Goal: Task Accomplishment & Management: Use online tool/utility

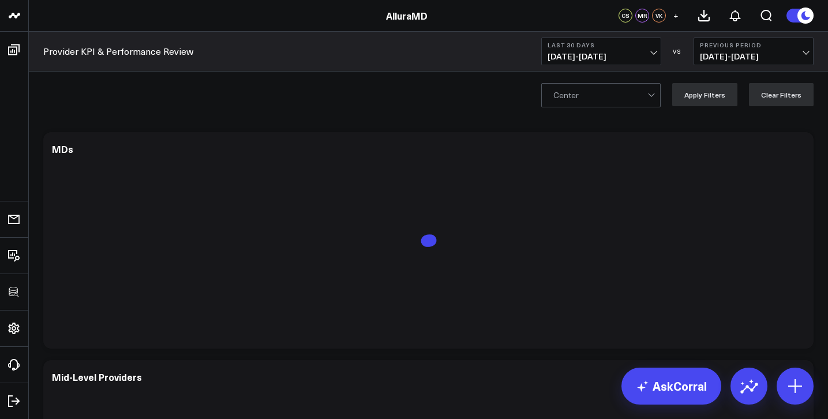
click at [394, 15] on link "AlluraMD" at bounding box center [407, 15] width 42 height 13
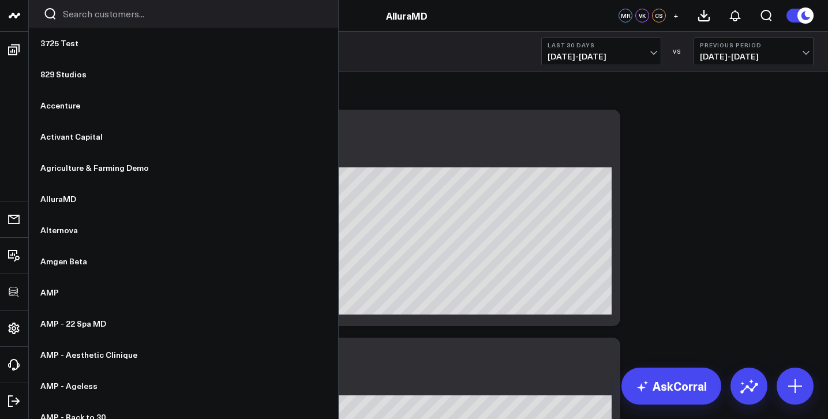
click at [73, 15] on input "Search customers input" at bounding box center [193, 14] width 261 height 13
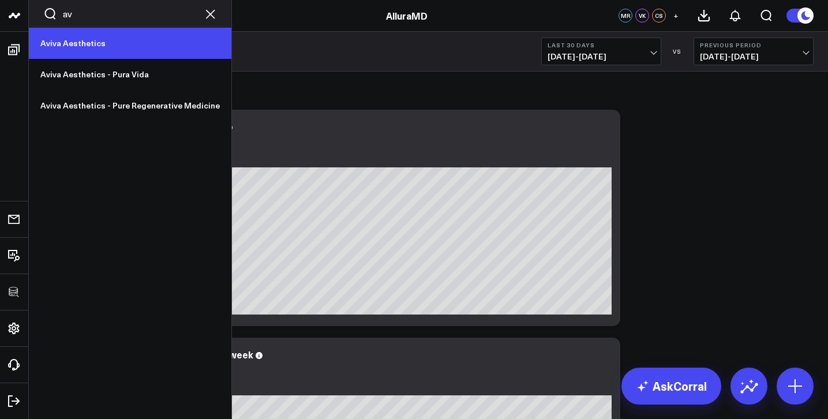
type input "av"
click at [95, 53] on link "Aviva Aesthetics" at bounding box center [130, 43] width 203 height 31
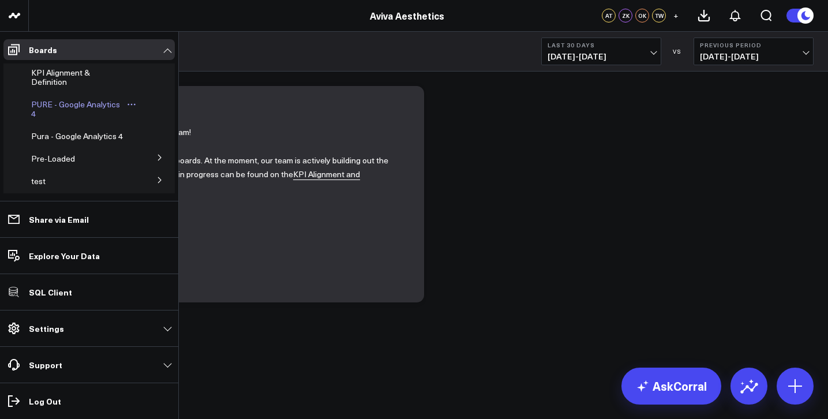
scroll to position [58, 0]
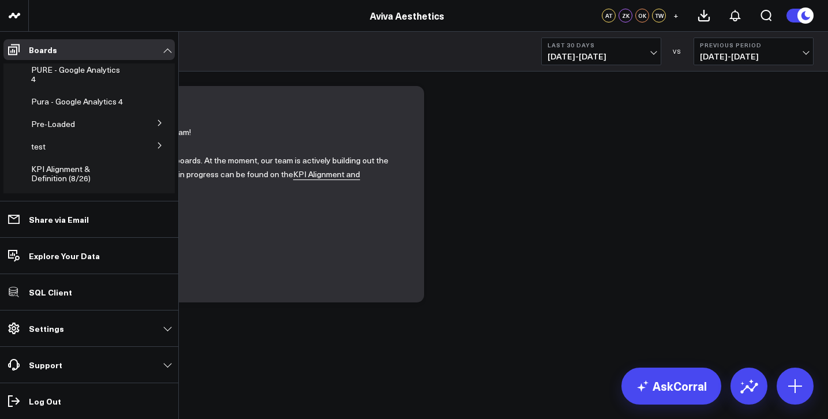
click at [148, 130] on button at bounding box center [160, 122] width 30 height 17
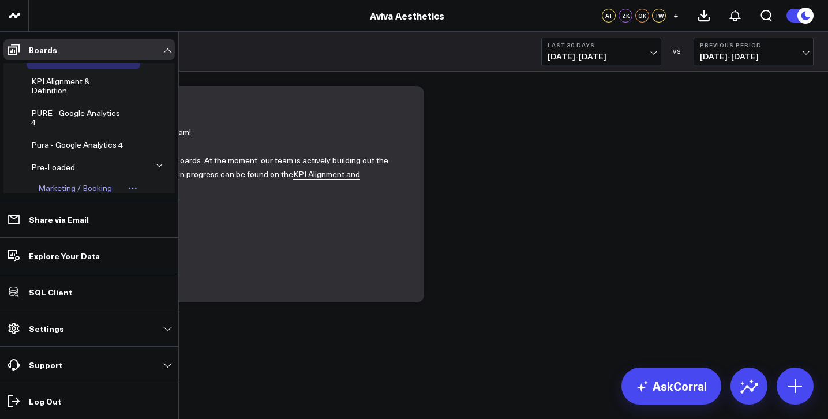
scroll to position [0, 0]
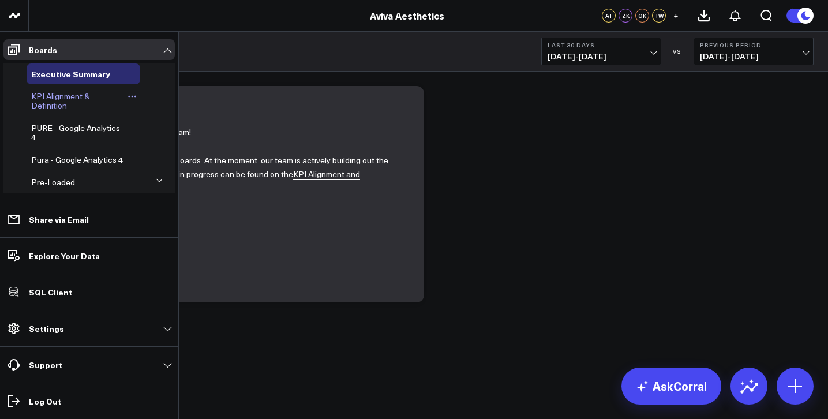
click at [77, 110] on div "KPI Alignment & Definition" at bounding box center [84, 101] width 114 height 30
click at [73, 102] on link "KPI Alignment & Definition" at bounding box center [77, 101] width 92 height 18
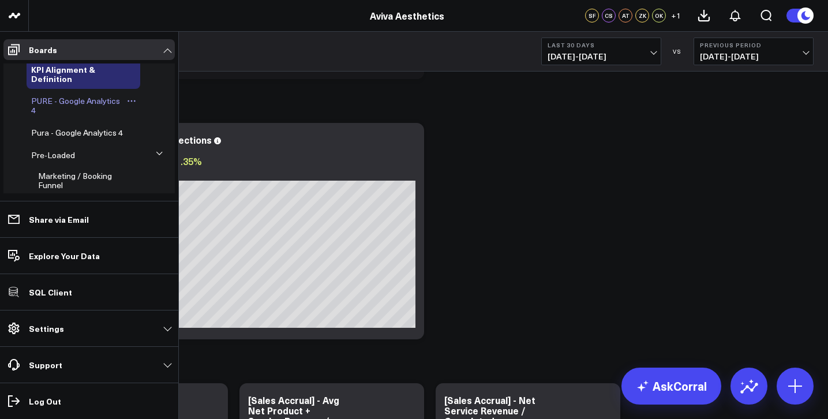
scroll to position [29, 0]
click at [72, 129] on span "Pura - Google Analytics 4" at bounding box center [77, 130] width 92 height 11
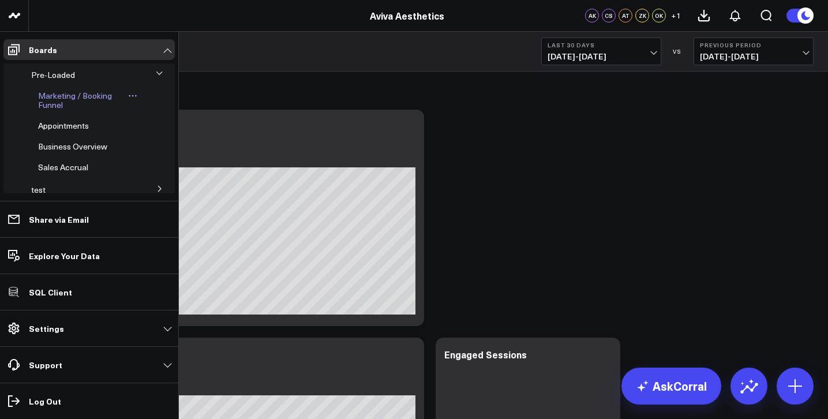
scroll to position [190, 0]
click at [156, 115] on icon at bounding box center [159, 114] width 7 height 7
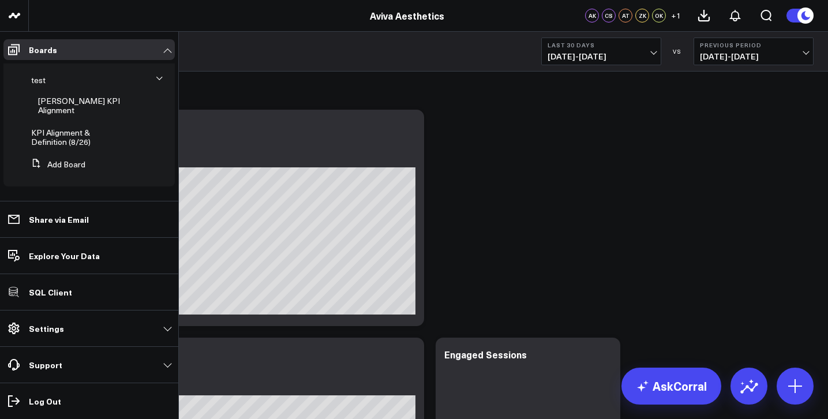
scroll to position [125, 0]
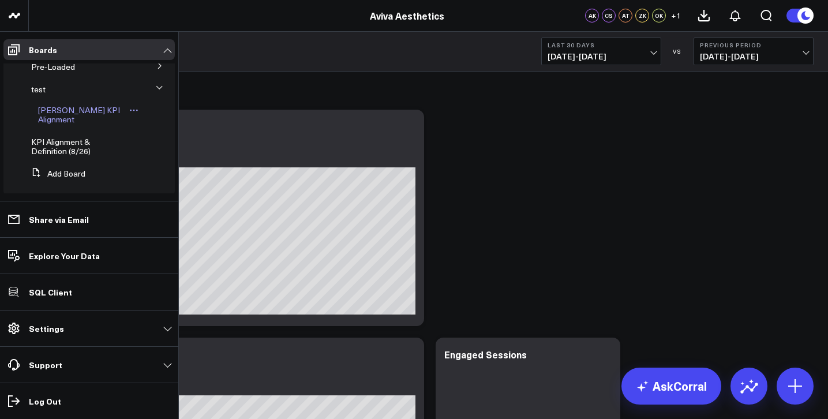
click at [128, 109] on button at bounding box center [134, 110] width 13 height 9
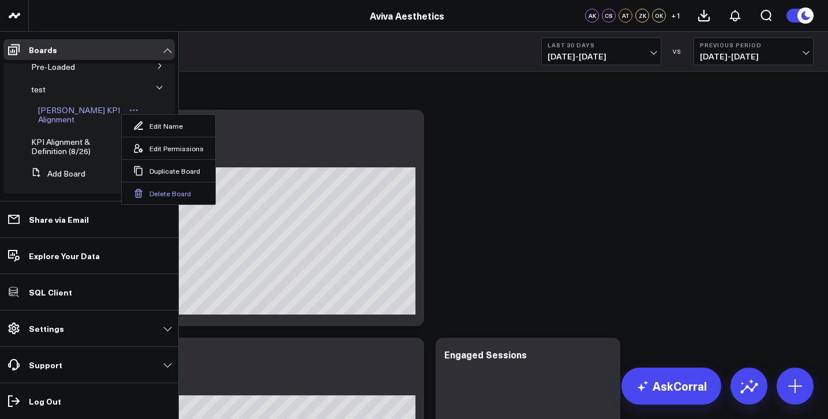
click at [163, 196] on button "Delete Board" at bounding box center [169, 193] width 94 height 23
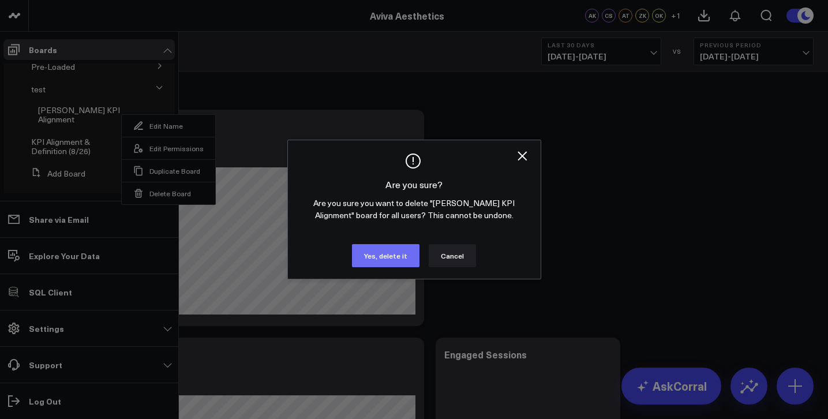
click at [376, 253] on button "Yes, delete it" at bounding box center [386, 255] width 68 height 23
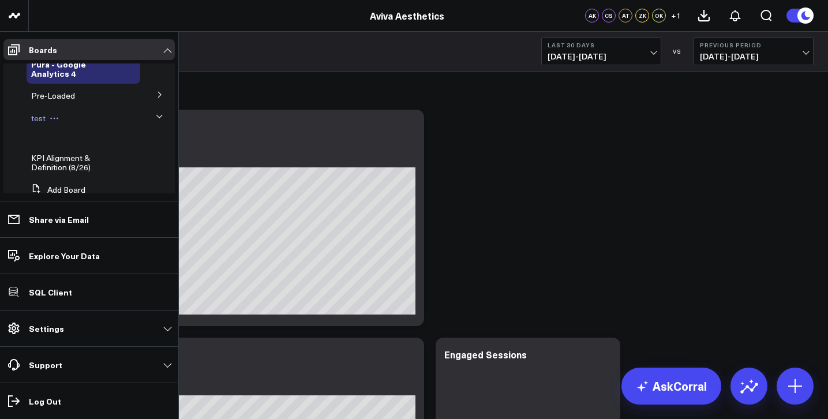
scroll to position [63, 0]
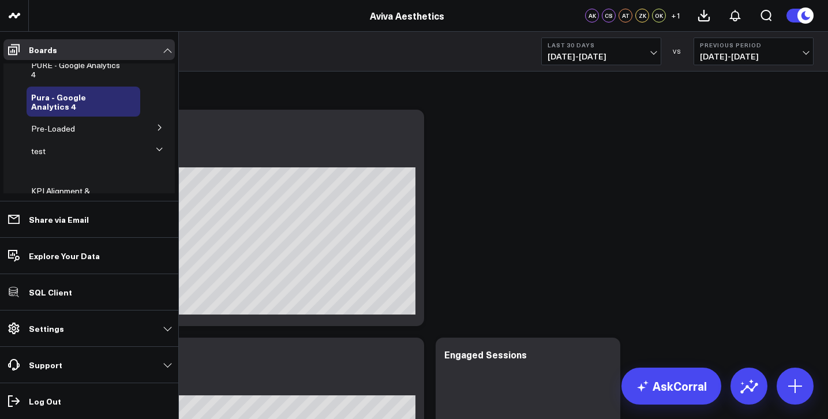
click at [156, 130] on icon at bounding box center [159, 127] width 7 height 7
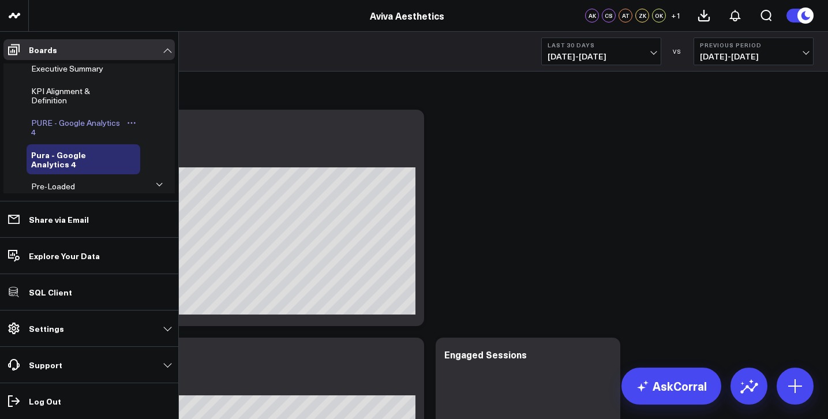
scroll to position [8, 0]
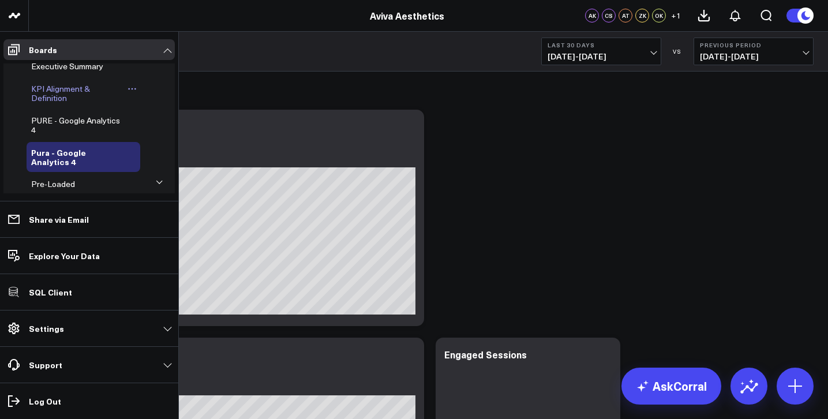
click at [62, 102] on span "KPI Alignment & Definition" at bounding box center [60, 93] width 59 height 20
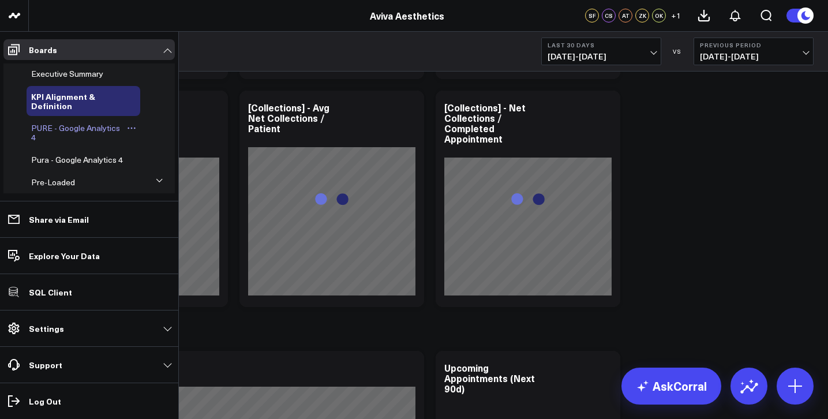
click at [51, 125] on span "PURE - Google Analytics 4" at bounding box center [75, 132] width 89 height 20
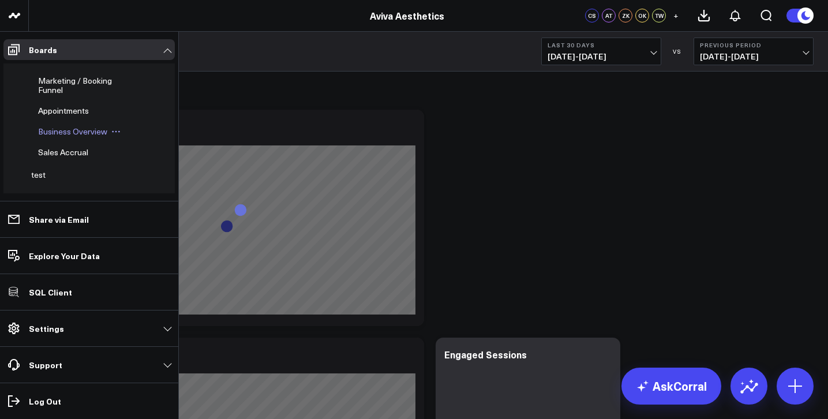
scroll to position [123, 0]
click at [69, 152] on div "Sales Accrual" at bounding box center [86, 151] width 107 height 21
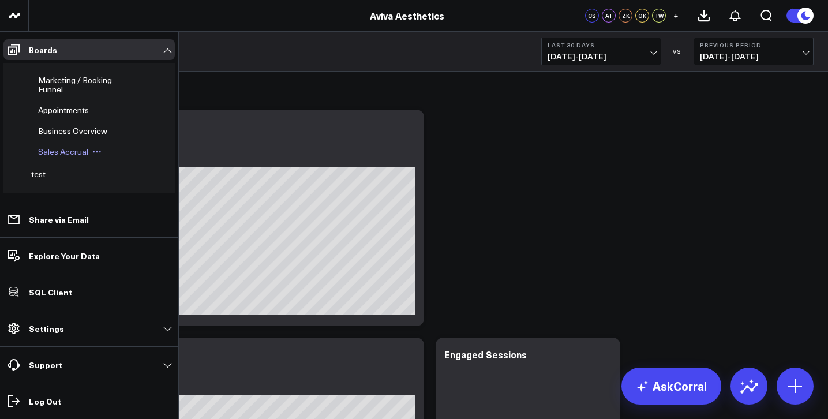
click at [69, 156] on span "Sales Accrual" at bounding box center [63, 151] width 50 height 11
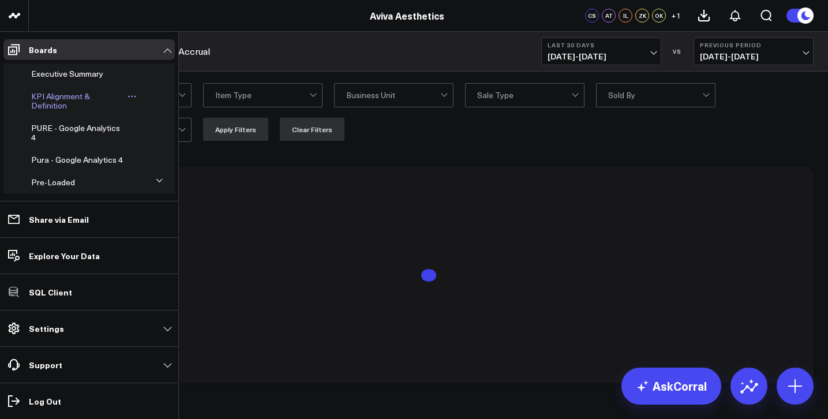
click at [69, 98] on span "KPI Alignment & Definition" at bounding box center [60, 101] width 59 height 20
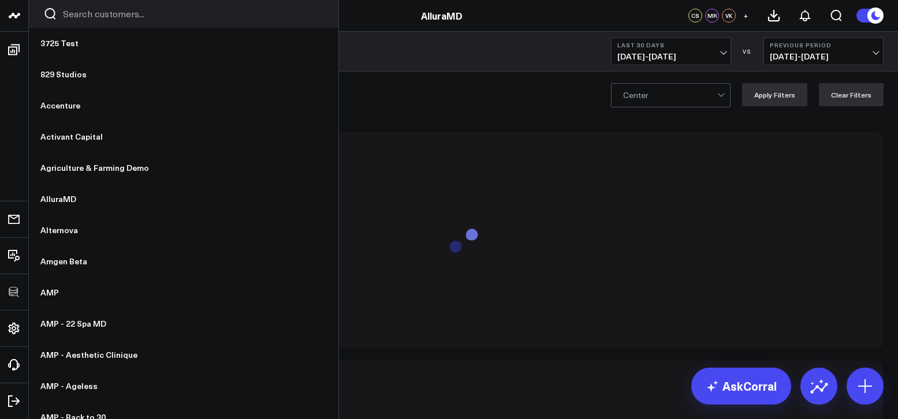
click at [66, 13] on input "Search customers input" at bounding box center [193, 14] width 261 height 13
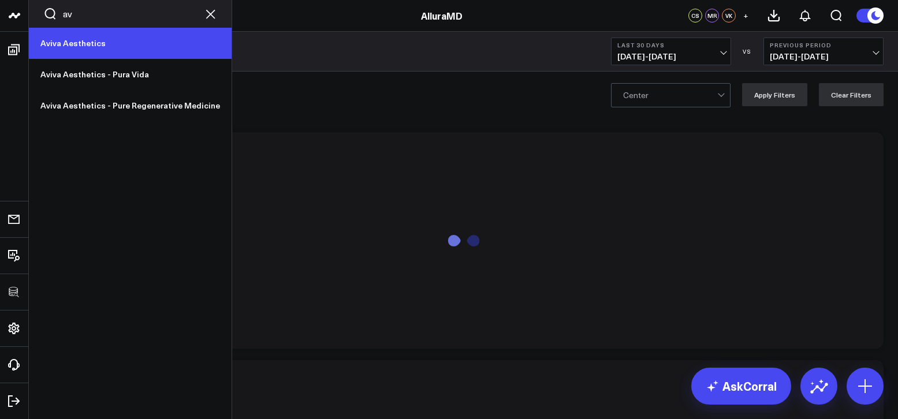
type input "av"
click at [73, 40] on link "Aviva Aesthetics" at bounding box center [130, 43] width 203 height 31
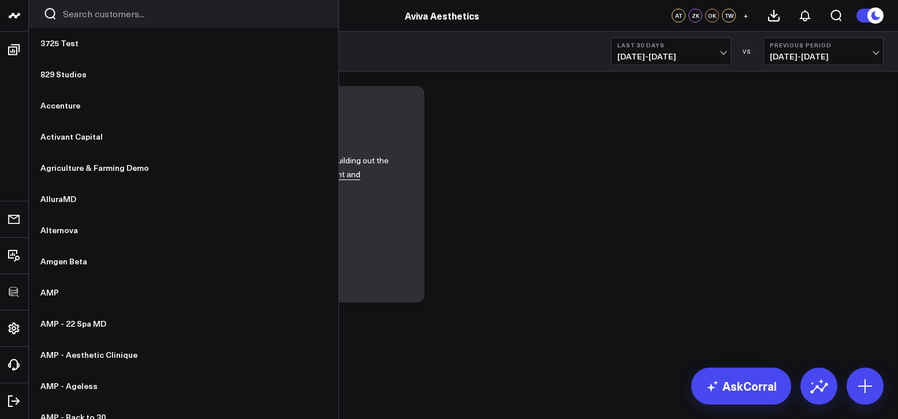
click at [69, 18] on input "Search customers input" at bounding box center [193, 14] width 261 height 13
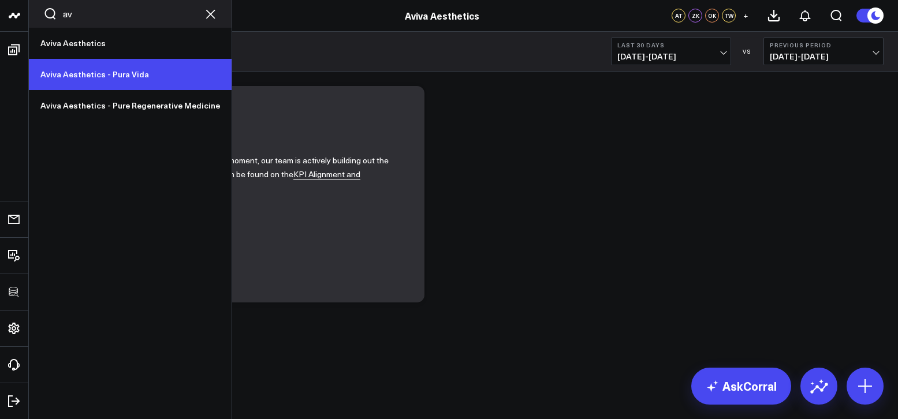
type input "av"
click at [105, 79] on link "Aviva Aesthetics - Pura Vida" at bounding box center [130, 74] width 203 height 31
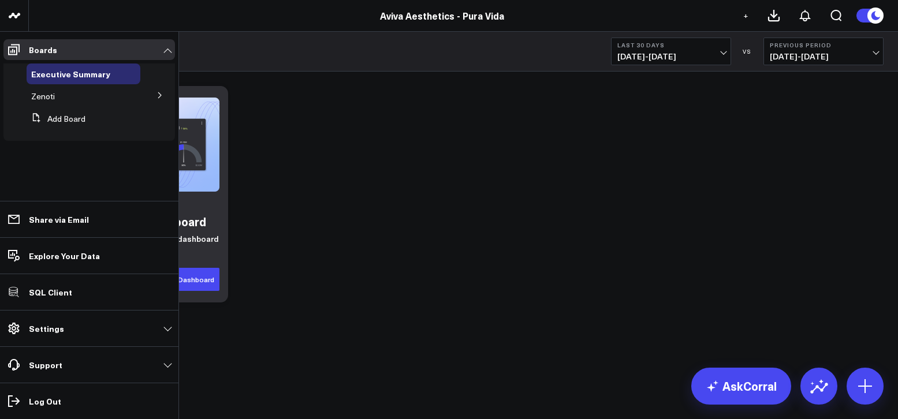
click at [157, 91] on button at bounding box center [160, 94] width 30 height 17
click at [50, 119] on span "Revenue" at bounding box center [54, 116] width 32 height 11
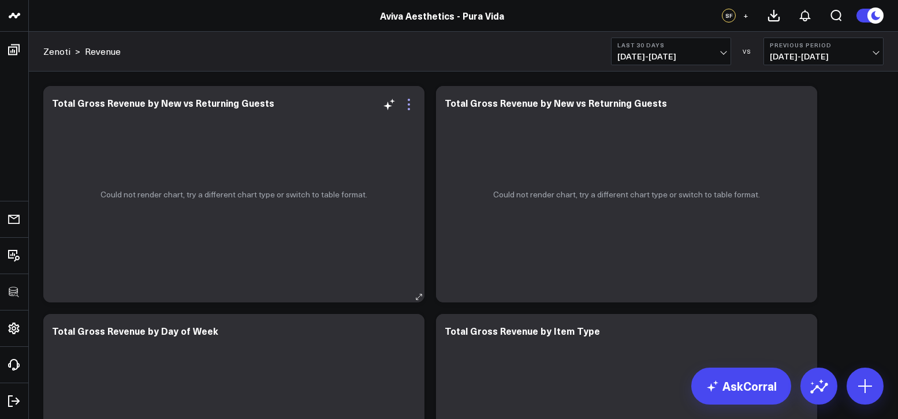
click at [408, 104] on icon at bounding box center [409, 104] width 2 height 2
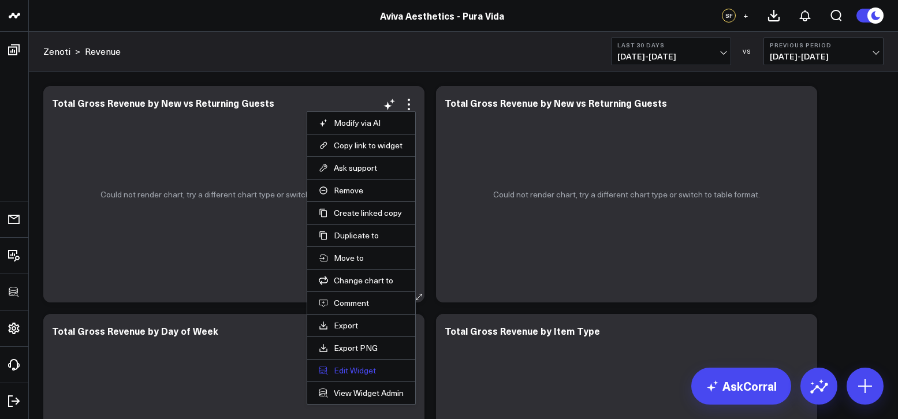
click at [365, 365] on button "Edit Widget" at bounding box center [361, 370] width 85 height 10
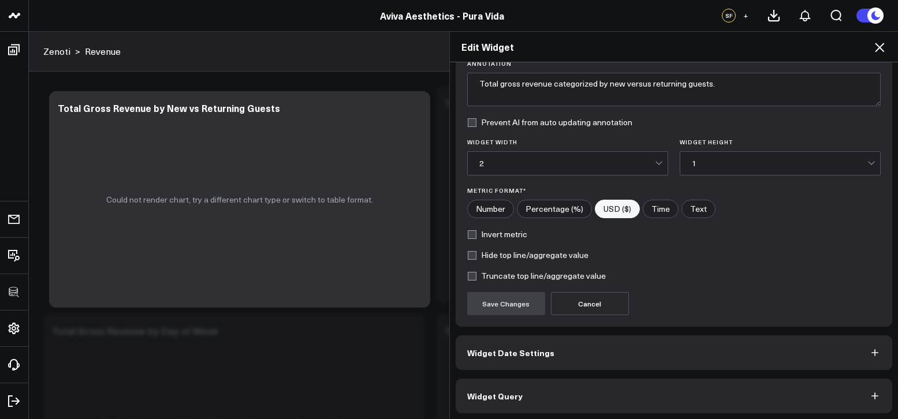
scroll to position [96, 0]
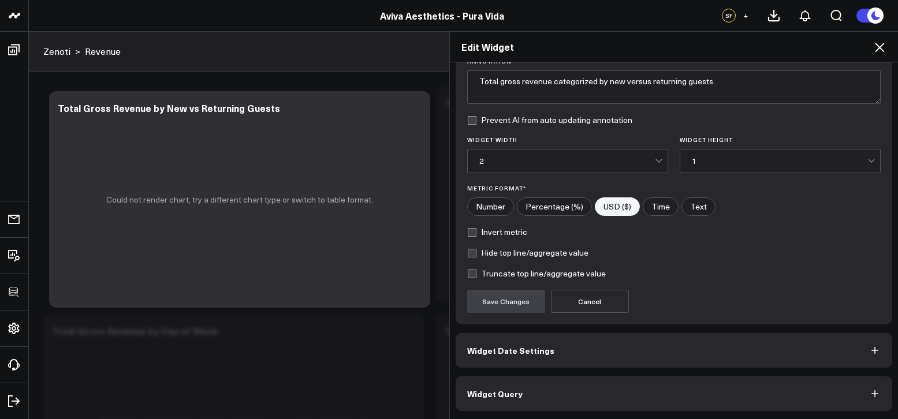
click at [535, 382] on button "Widget Query" at bounding box center [673, 393] width 437 height 35
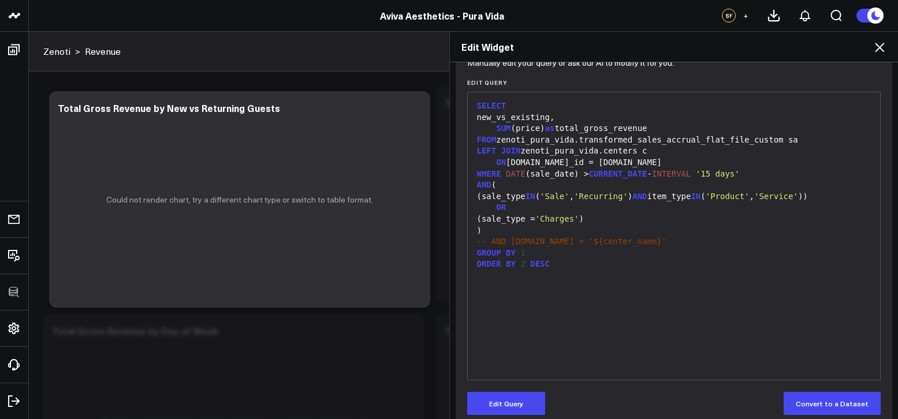
scroll to position [130, 0]
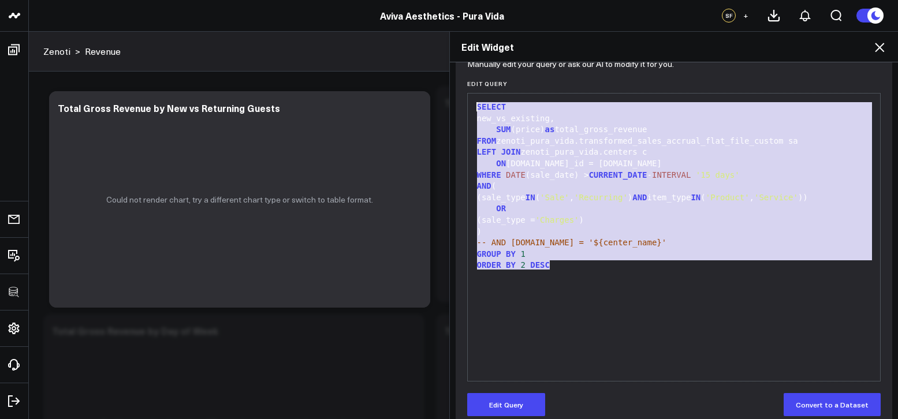
drag, startPoint x: 576, startPoint y: 304, endPoint x: 442, endPoint y: 85, distance: 256.0
click at [442, 85] on div "Edit Widget Widget Display Widget Date Settings Widget Query Manually edit your…" at bounding box center [449, 225] width 898 height 388
copy div "SELECT new_vs_existing, SUM (price) as total_gross_revenue FROM zenoti_pura_vid…"
click at [552, 180] on div "WHERE DATE (sale_date) > CURRENT_DATE - INTERVAL '15 days'" at bounding box center [673, 176] width 401 height 12
copy div "SELECT new_vs_existing, SUM (price) as total_gross_revenue FROM zenoti_pura_vid…"
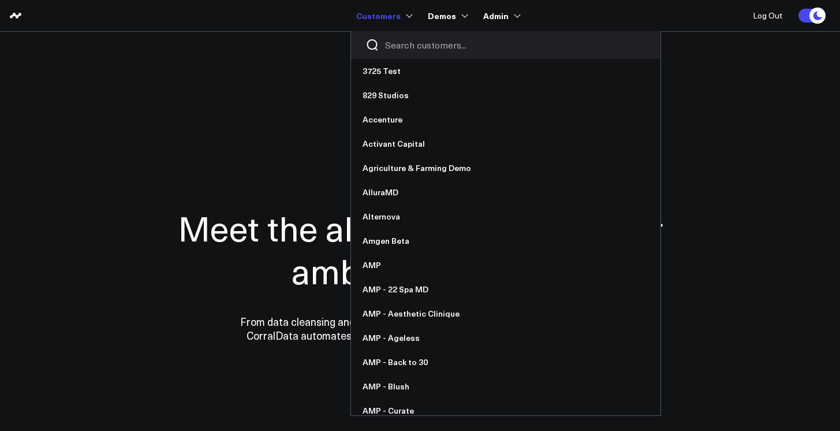
click at [403, 40] on input "Search customers input" at bounding box center [515, 45] width 261 height 13
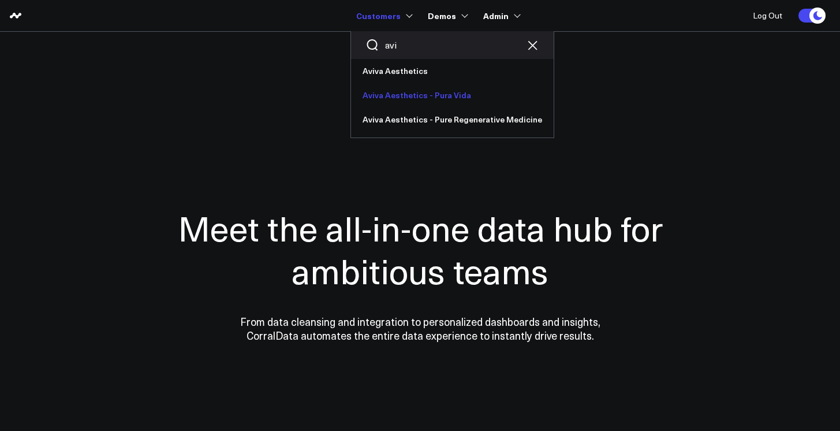
type input "avi"
click at [409, 95] on link "Aviva Aesthetics - Pura Vida" at bounding box center [452, 95] width 203 height 24
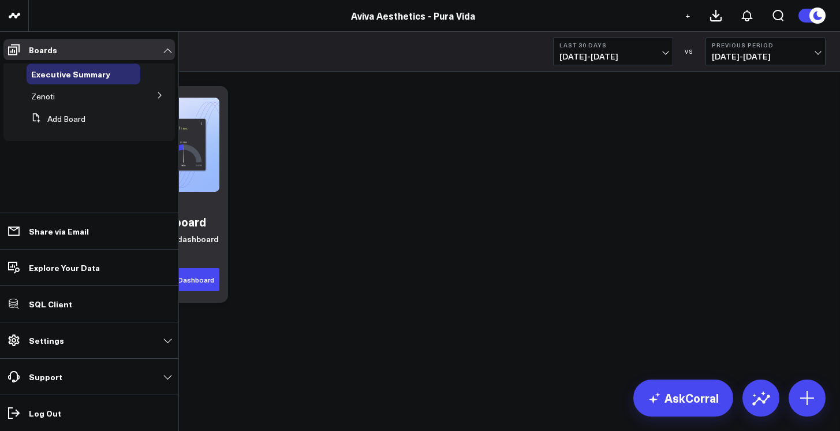
click at [148, 96] on button at bounding box center [160, 94] width 30 height 17
click at [61, 119] on span "Revenue" at bounding box center [54, 116] width 32 height 11
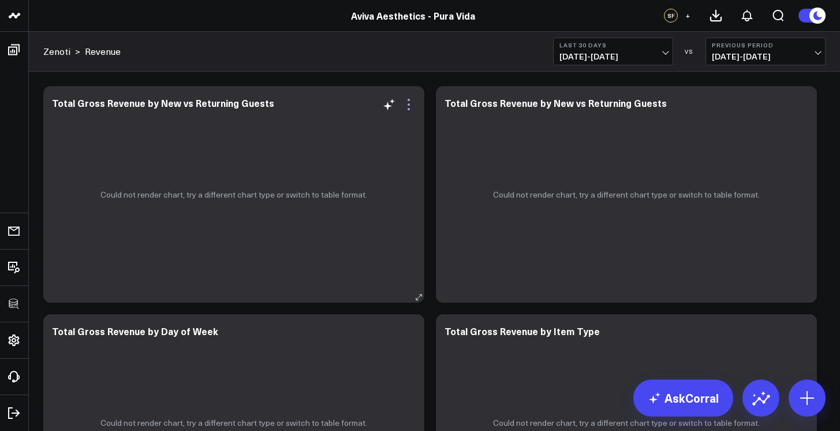
click at [410, 105] on icon at bounding box center [409, 105] width 14 height 14
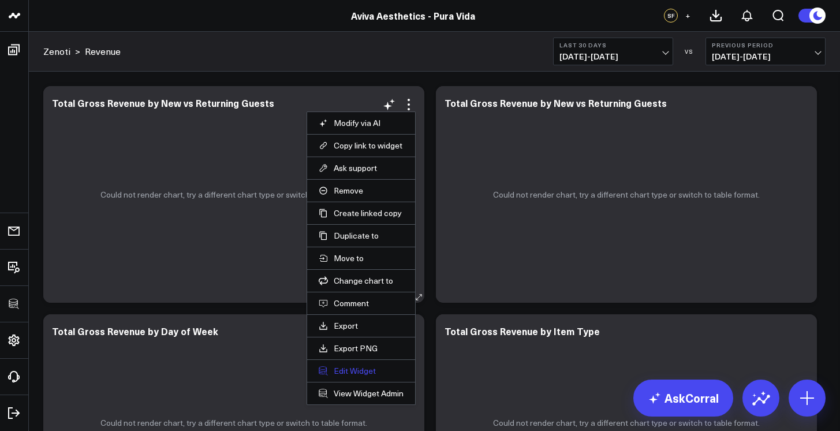
click at [363, 372] on button "Edit Widget" at bounding box center [361, 370] width 85 height 10
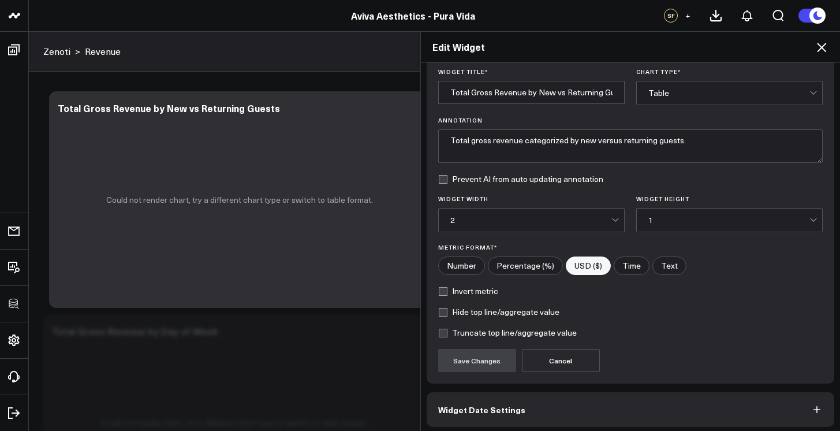
scroll to position [85, 0]
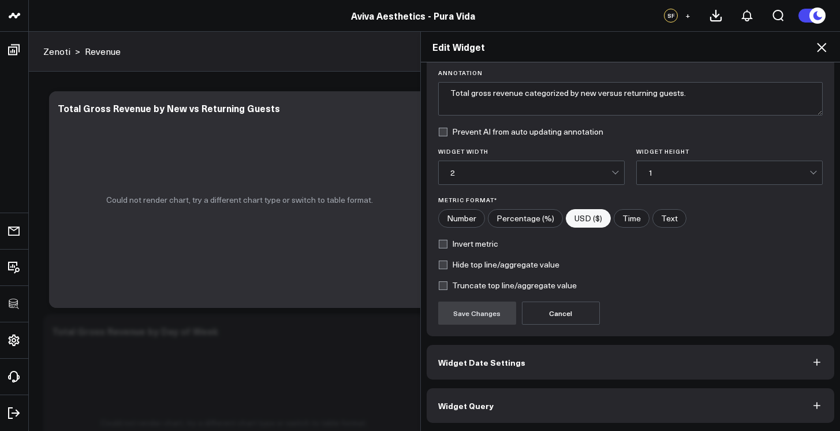
click at [475, 394] on button "Widget Query" at bounding box center [631, 405] width 408 height 35
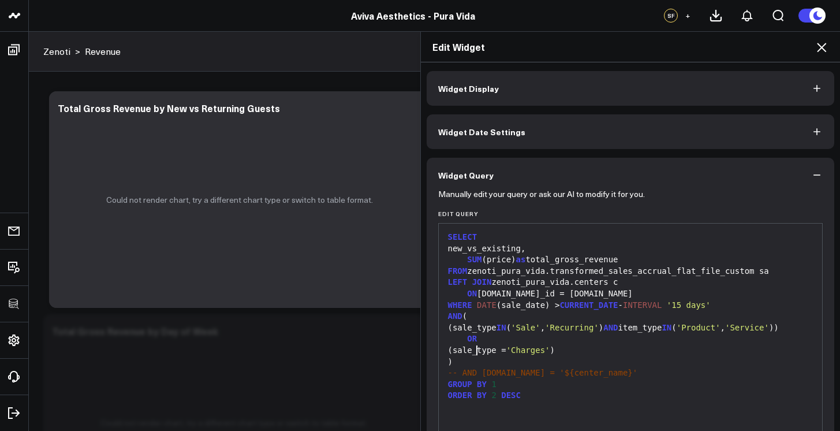
click at [486, 345] on div "OR" at bounding box center [630, 339] width 372 height 12
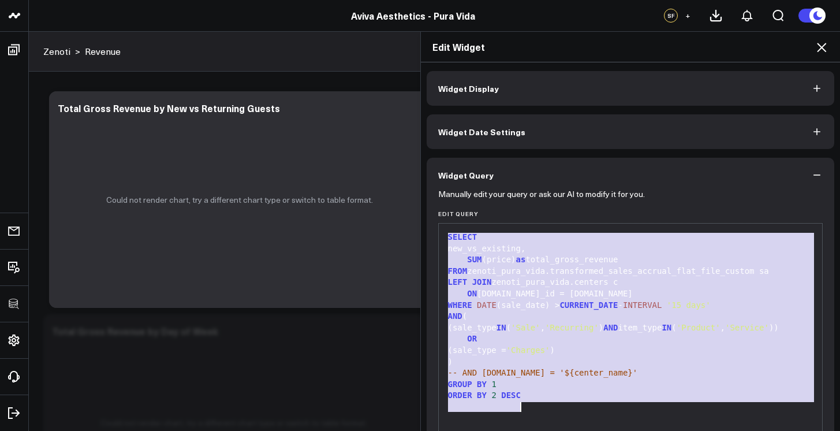
copy div "SELECT new_vs_existing, SUM (price) as total_gross_revenue FROM zenoti_pura_vid…"
click at [820, 48] on icon at bounding box center [821, 47] width 9 height 9
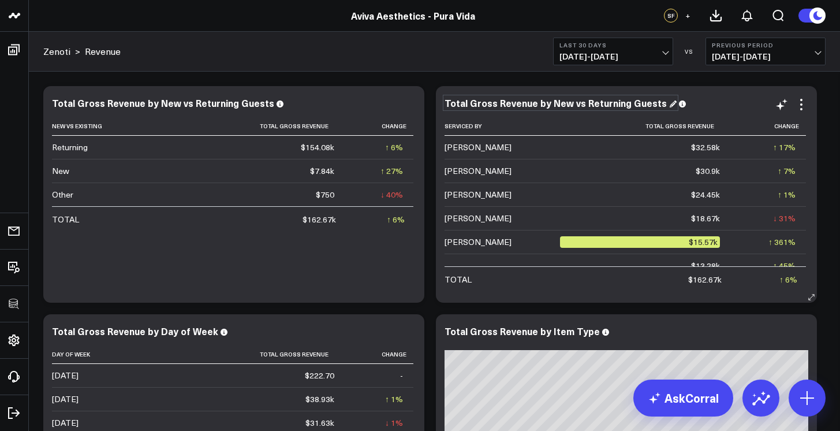
click at [640, 105] on div "Total Gross Revenue by New vs Returning Guests" at bounding box center [560, 102] width 232 height 13
drag, startPoint x: 547, startPoint y: 101, endPoint x: 734, endPoint y: 113, distance: 187.4
click at [734, 113] on div "Total Gross Revenue by New vs Returning Guests Serviced By Total Gross Revenue …" at bounding box center [626, 194] width 364 height 193
click at [664, 332] on div "Total Gross Revenue by Item Type" at bounding box center [626, 331] width 364 height 10
click at [797, 396] on button at bounding box center [807, 397] width 37 height 37
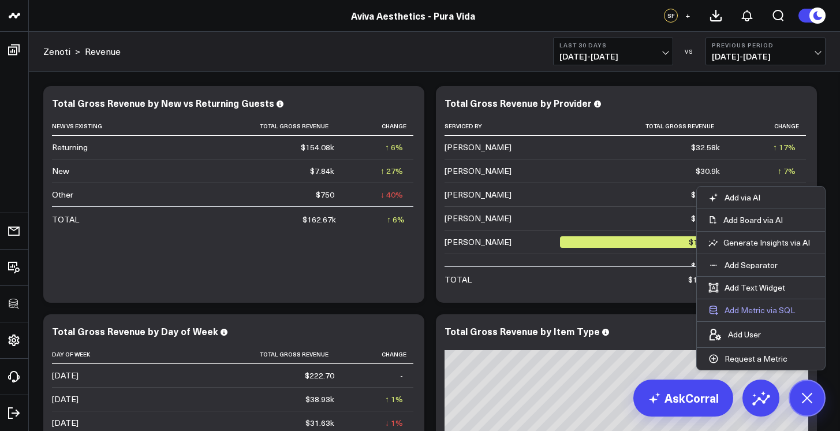
click at [761, 315] on button "Add Metric via SQL" at bounding box center [752, 310] width 110 height 22
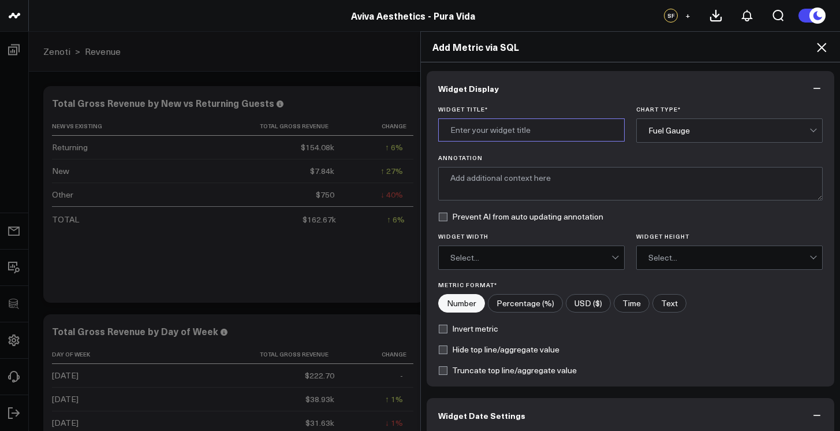
click at [479, 130] on input "Widget Title *" at bounding box center [531, 129] width 186 height 23
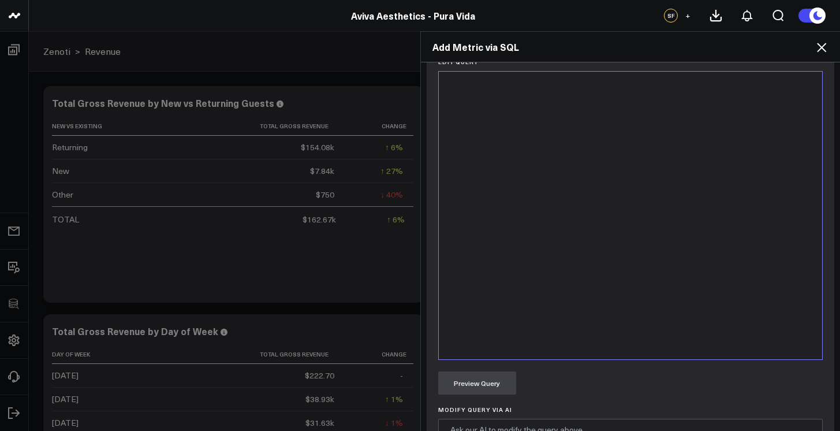
scroll to position [639, 0]
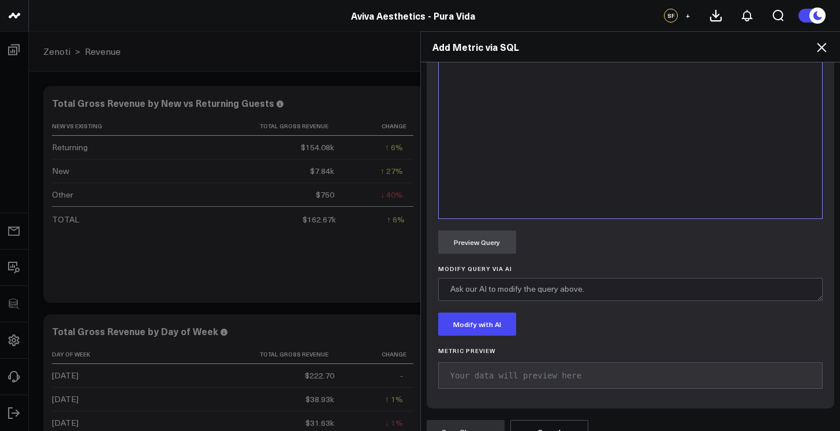
type input "Total Service Revenue by New vs Existing Guests"
click at [531, 203] on div at bounding box center [630, 75] width 372 height 276
click at [532, 189] on div at bounding box center [630, 75] width 372 height 276
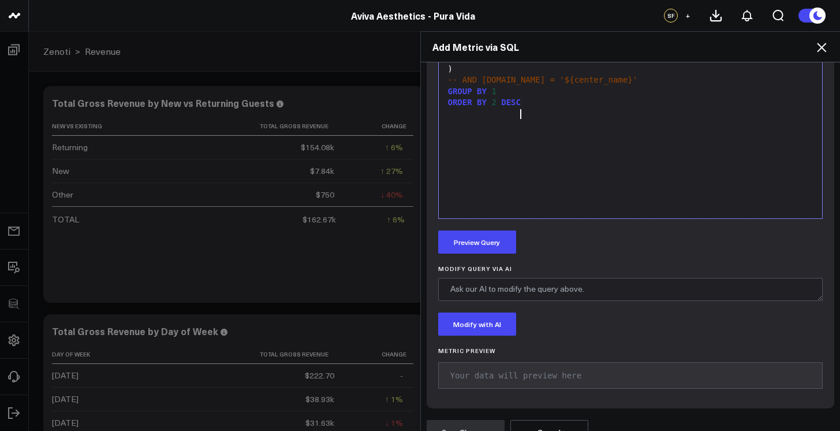
click at [498, 229] on div "Manually edit your query or ask our AI to modify it for you. Edit Query 99 1 2 …" at bounding box center [631, 154] width 408 height 509
click at [498, 236] on button "Preview Query" at bounding box center [477, 241] width 78 height 23
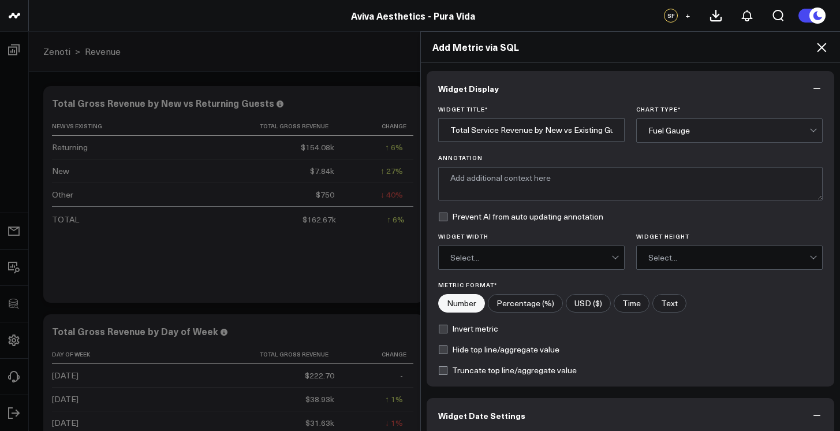
click at [671, 133] on div "Fuel Gauge" at bounding box center [728, 130] width 161 height 9
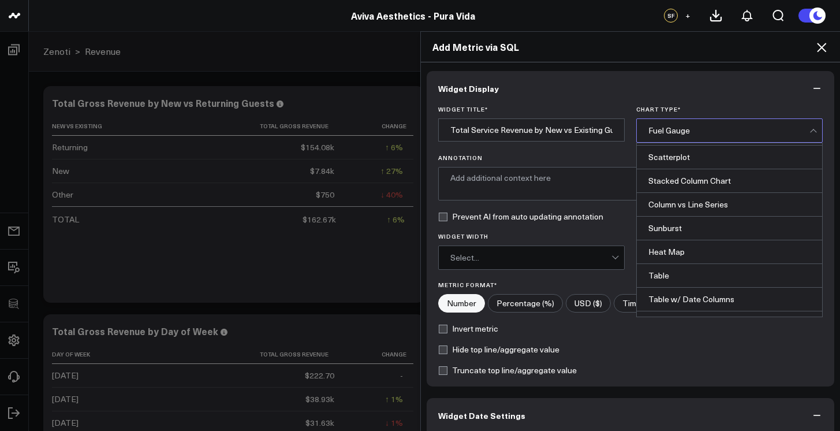
scroll to position [451, 0]
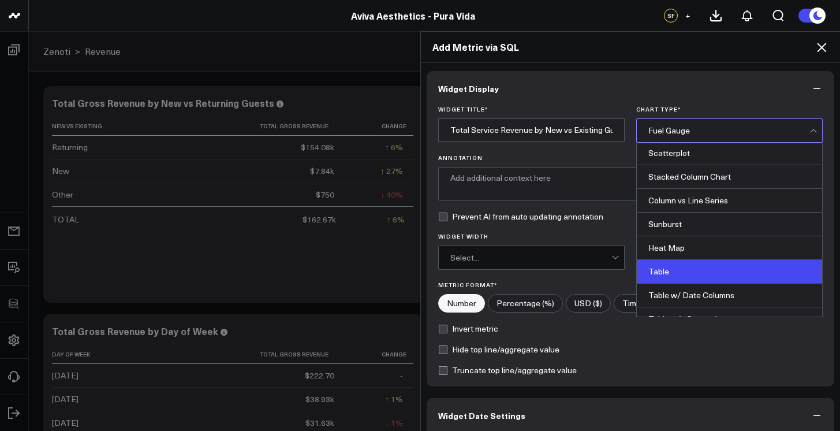
click at [685, 270] on div "Table" at bounding box center [729, 272] width 185 height 24
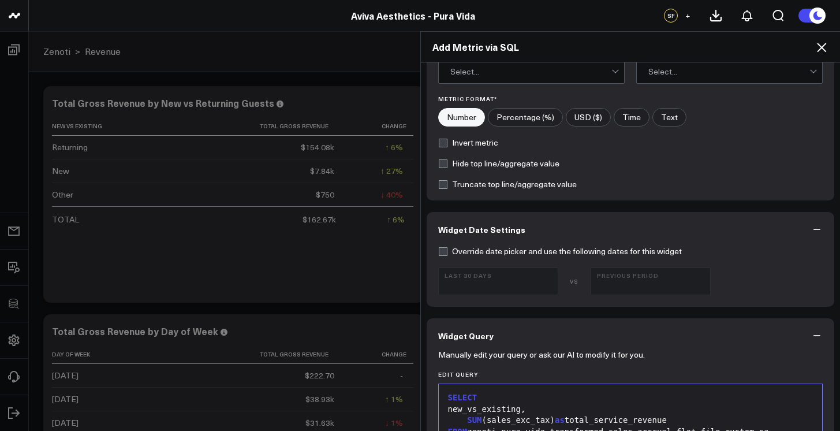
scroll to position [0, 0]
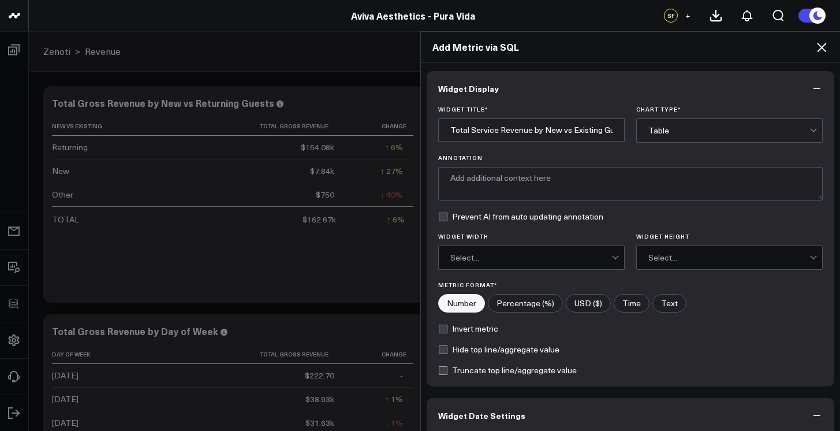
click at [583, 301] on input"] "USD ($)" at bounding box center [588, 302] width 44 height 17
radio input"] "true"
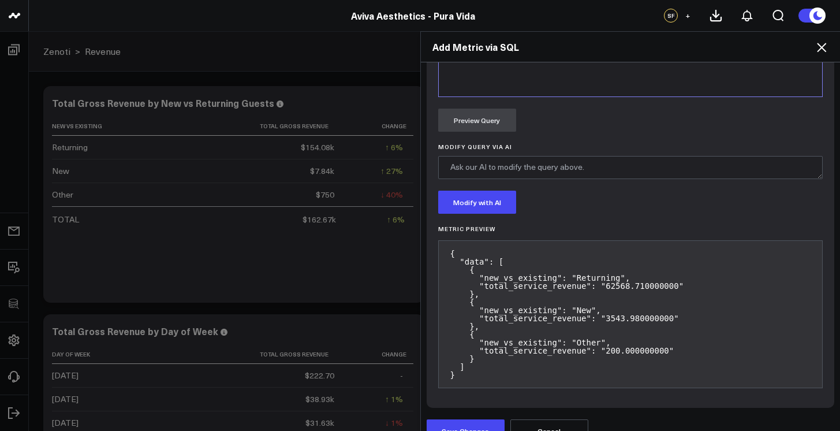
scroll to position [780, 0]
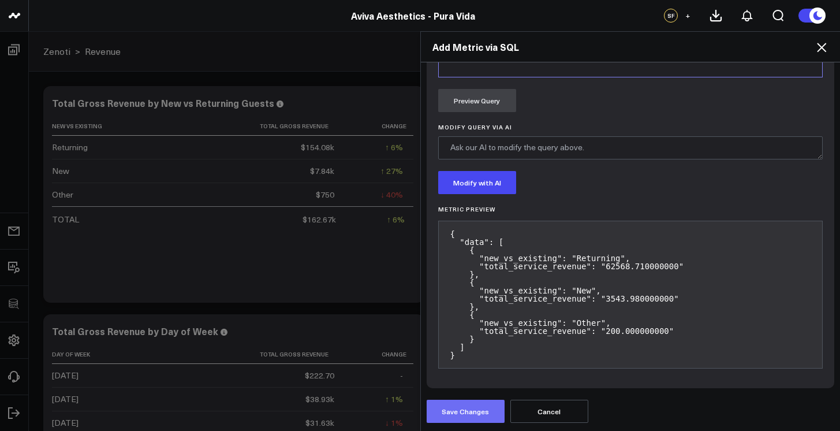
click at [472, 405] on button "Save Changes" at bounding box center [466, 410] width 78 height 23
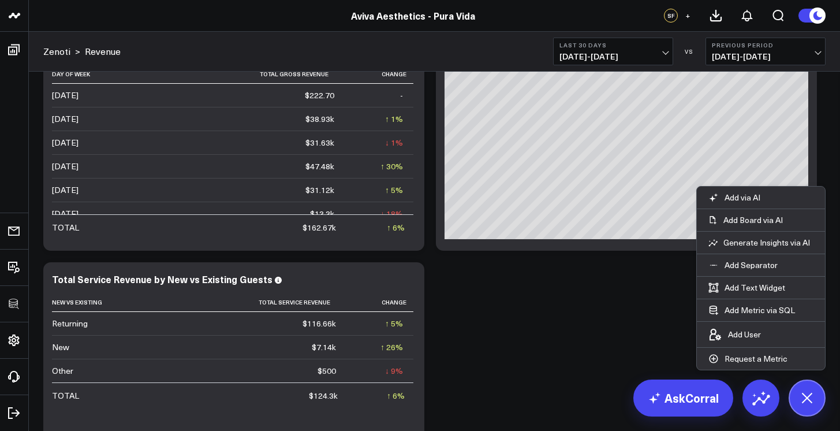
scroll to position [288, 0]
